Goal: Task Accomplishment & Management: Manage account settings

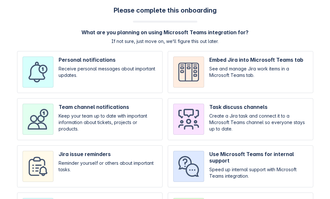
click at [117, 62] on input "checkbox" at bounding box center [90, 72] width 146 height 42
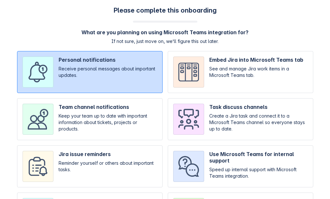
click at [118, 62] on input "checkbox" at bounding box center [90, 72] width 146 height 42
checkbox input "false"
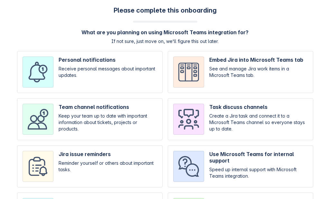
click at [116, 107] on input "checkbox" at bounding box center [90, 119] width 146 height 42
checkbox input "true"
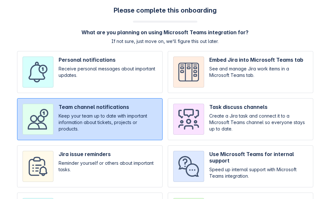
click at [132, 81] on input "checkbox" at bounding box center [90, 72] width 146 height 42
checkbox input "true"
